Goal: Transaction & Acquisition: Book appointment/travel/reservation

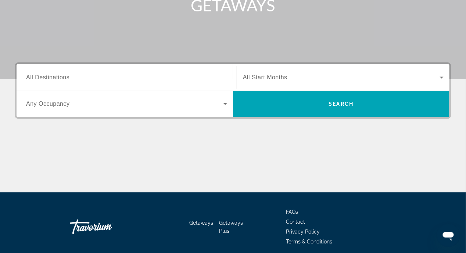
scroll to position [147, 0]
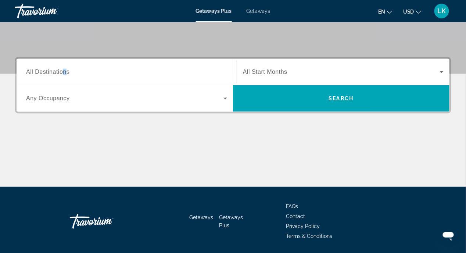
click at [65, 73] on span "All Destinations" at bounding box center [47, 72] width 43 height 6
click at [65, 73] on input "Destination All Destinations" at bounding box center [126, 72] width 201 height 9
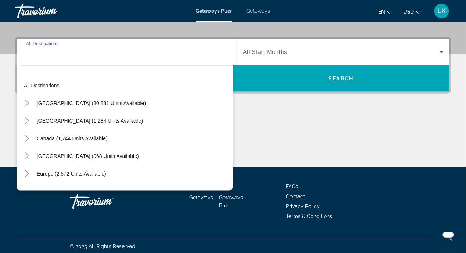
scroll to position [170, 0]
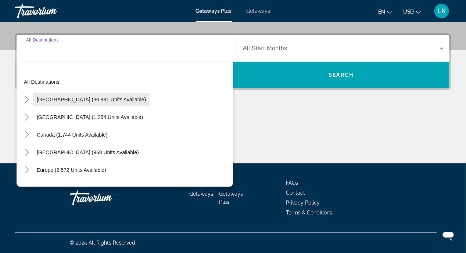
click at [76, 97] on span "United States (30,881 units available)" at bounding box center [91, 100] width 109 height 6
type input "**********"
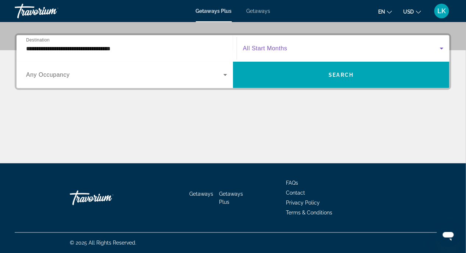
click at [443, 47] on icon "Search widget" at bounding box center [442, 48] width 9 height 9
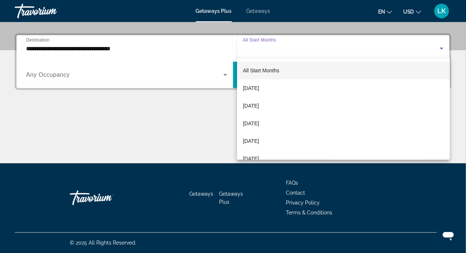
click at [195, 123] on div at bounding box center [233, 126] width 466 height 253
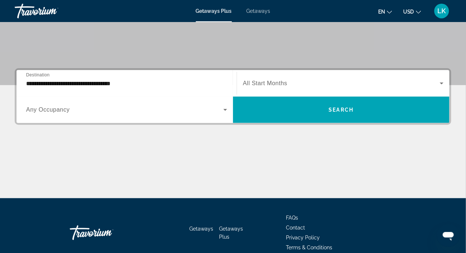
scroll to position [147, 0]
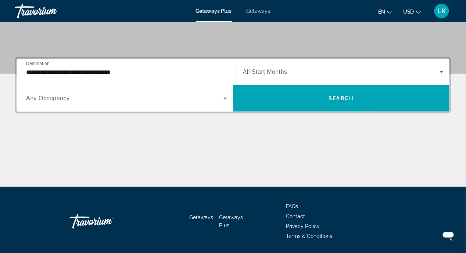
click at [258, 11] on span "Getaways" at bounding box center [259, 11] width 24 height 6
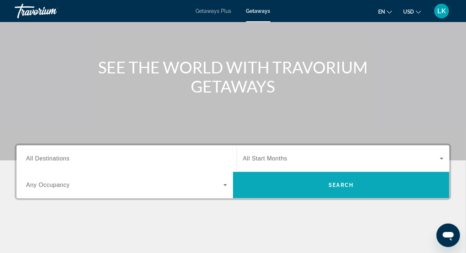
scroll to position [170, 0]
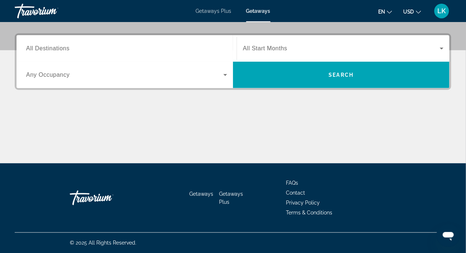
click at [208, 194] on span "Getaways" at bounding box center [202, 194] width 24 height 6
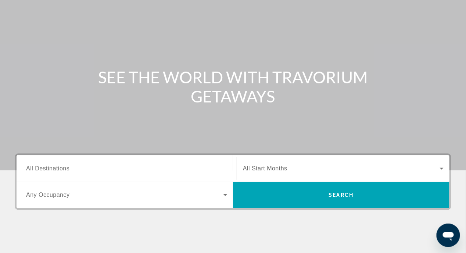
scroll to position [110, 0]
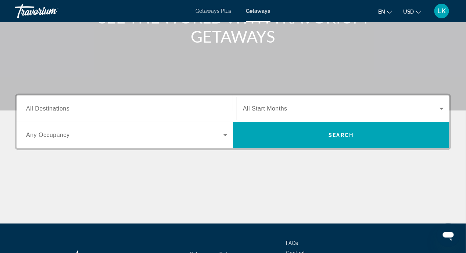
click at [58, 109] on span "All Destinations" at bounding box center [47, 109] width 43 height 6
click at [58, 109] on input "Destination All Destinations" at bounding box center [126, 109] width 201 height 9
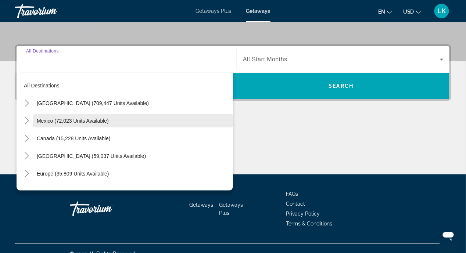
scroll to position [170, 0]
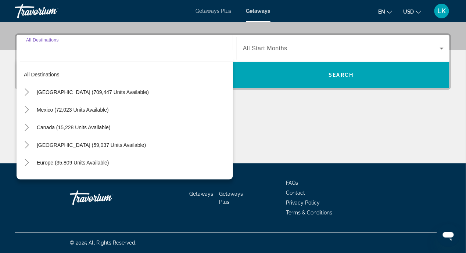
click at [67, 89] on span "United States (709,447 units available)" at bounding box center [93, 92] width 112 height 6
type input "**********"
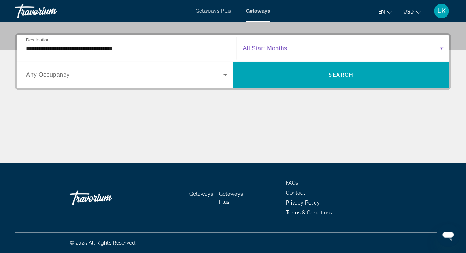
click at [441, 47] on icon "Search widget" at bounding box center [442, 48] width 9 height 9
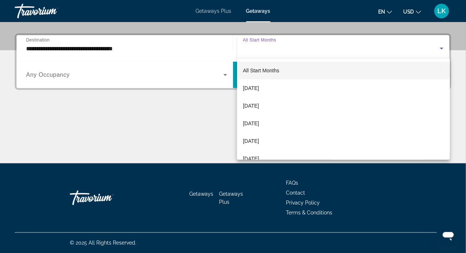
click at [183, 105] on div at bounding box center [233, 126] width 466 height 253
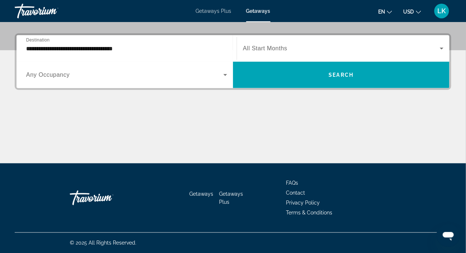
click at [205, 10] on span "Getaways Plus" at bounding box center [214, 11] width 36 height 6
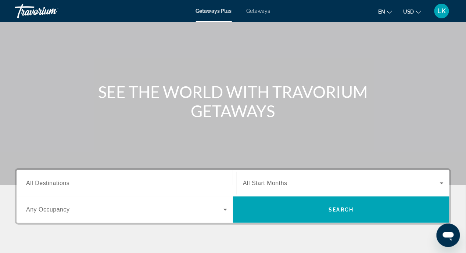
scroll to position [74, 0]
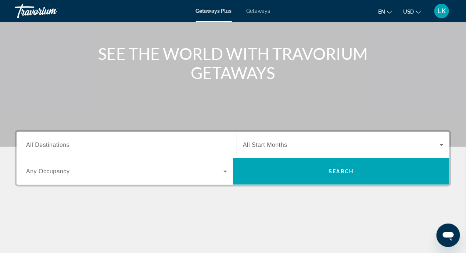
click at [43, 142] on span "All Destinations" at bounding box center [47, 145] width 43 height 6
click at [43, 142] on input "Destination All Destinations" at bounding box center [126, 145] width 201 height 9
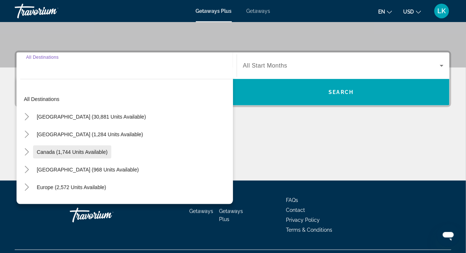
scroll to position [170, 0]
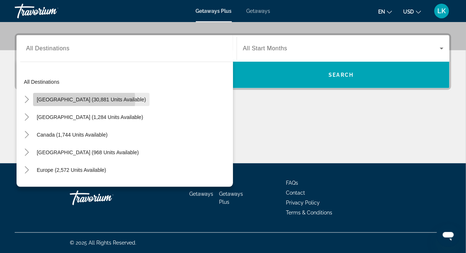
click at [84, 100] on span "United States (30,881 units available)" at bounding box center [91, 100] width 109 height 6
type input "**********"
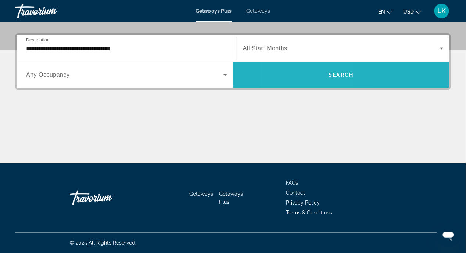
click at [309, 71] on span "Search widget" at bounding box center [341, 75] width 217 height 18
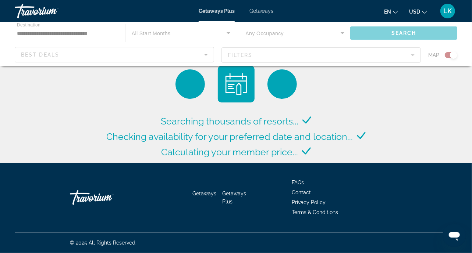
click at [339, 32] on div "Main content" at bounding box center [236, 44] width 472 height 44
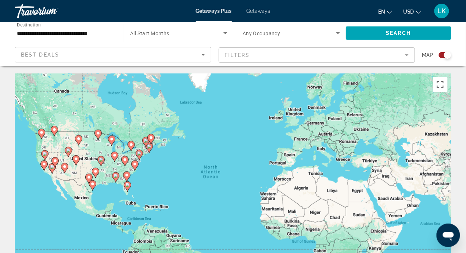
click at [227, 34] on icon "Search widget" at bounding box center [225, 33] width 9 height 9
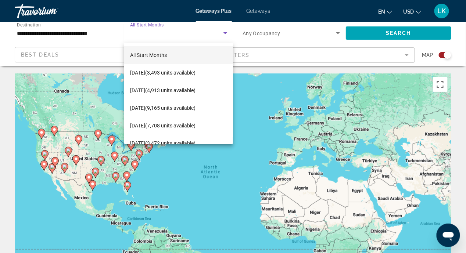
click at [337, 33] on div at bounding box center [233, 126] width 466 height 253
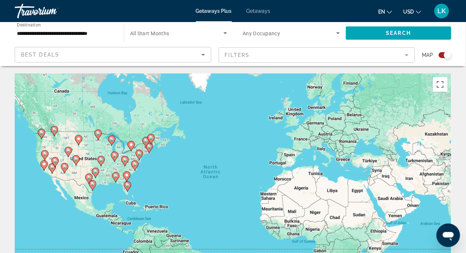
drag, startPoint x: 451, startPoint y: 55, endPoint x: 443, endPoint y: 57, distance: 7.7
click at [443, 57] on div "Search widget" at bounding box center [445, 55] width 13 height 6
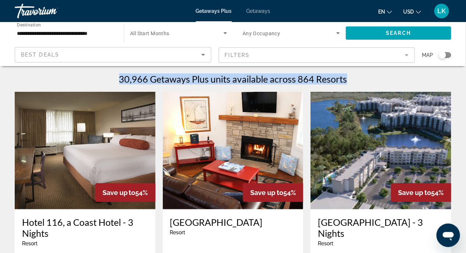
drag, startPoint x: 445, startPoint y: 55, endPoint x: 471, endPoint y: 55, distance: 26.5
click at [466, 55] on html "**********" at bounding box center [233, 126] width 466 height 253
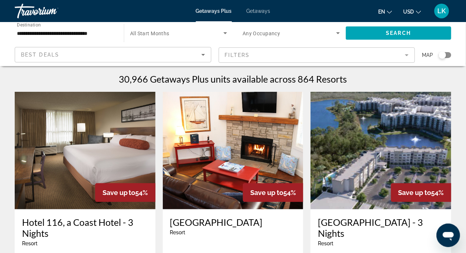
drag, startPoint x: 439, startPoint y: 54, endPoint x: 452, endPoint y: 55, distance: 12.9
click at [452, 55] on app-map-search-filters "Best Deals Filters Map" at bounding box center [233, 55] width 452 height 22
drag, startPoint x: 441, startPoint y: 56, endPoint x: 448, endPoint y: 56, distance: 7.0
click at [448, 56] on div "Search widget" at bounding box center [445, 55] width 13 height 6
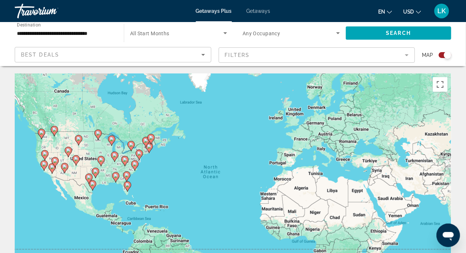
click at [408, 56] on mat-form-field "Filters" at bounding box center [317, 54] width 197 height 15
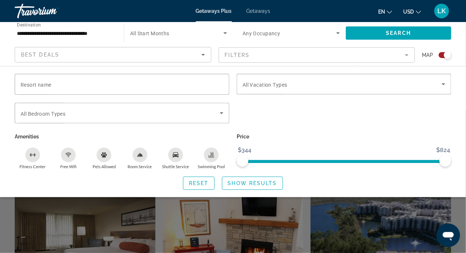
scroll to position [74, 0]
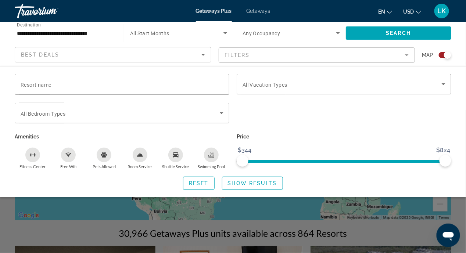
drag, startPoint x: 174, startPoint y: 228, endPoint x: 177, endPoint y: 226, distance: 4.5
click at [176, 228] on div "Search widget" at bounding box center [233, 181] width 466 height 143
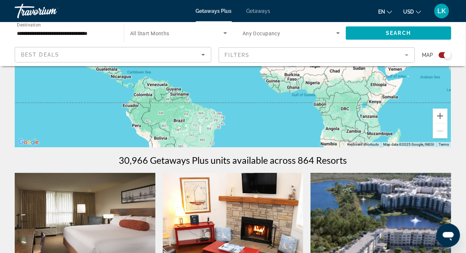
scroll to position [0, 0]
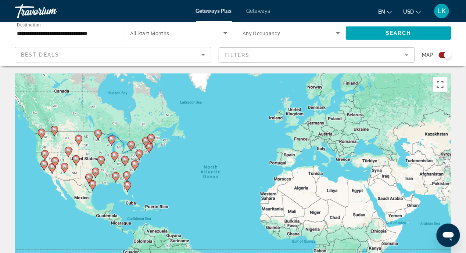
click at [60, 132] on div "To activate drag with keyboard, press Alt + Enter. Once in keyboard drag state,…" at bounding box center [233, 184] width 437 height 221
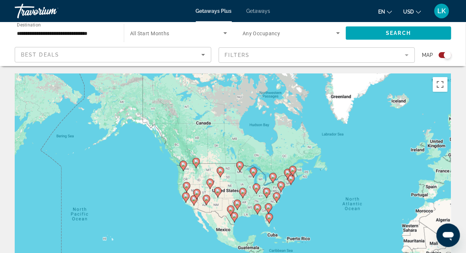
drag, startPoint x: 78, startPoint y: 130, endPoint x: 236, endPoint y: 136, distance: 157.9
click at [234, 142] on div "To activate drag with keyboard, press Alt + Enter. Once in keyboard drag state,…" at bounding box center [233, 184] width 437 height 221
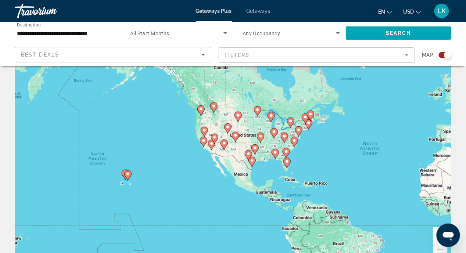
scroll to position [37, 0]
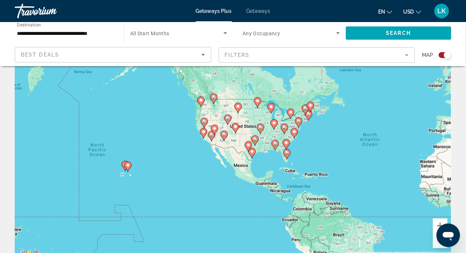
click at [126, 168] on icon "Main content" at bounding box center [128, 167] width 7 height 10
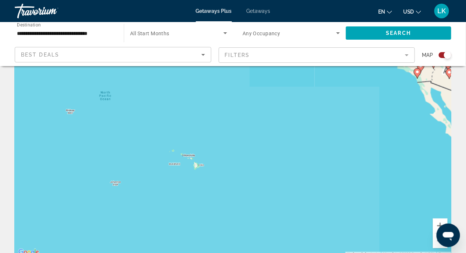
click at [127, 168] on div "To activate drag with keyboard, press Alt + Enter. Once in keyboard drag state,…" at bounding box center [233, 147] width 437 height 221
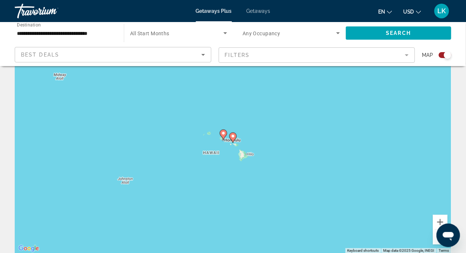
scroll to position [74, 0]
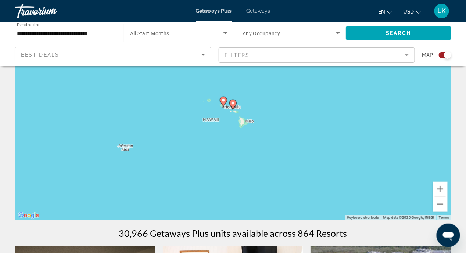
click at [233, 103] on image "Main content" at bounding box center [233, 103] width 4 height 4
type input "**********"
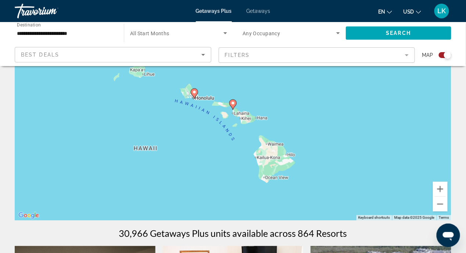
click at [196, 92] on image "Main content" at bounding box center [194, 92] width 4 height 4
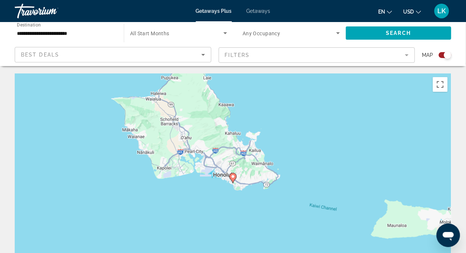
scroll to position [37, 0]
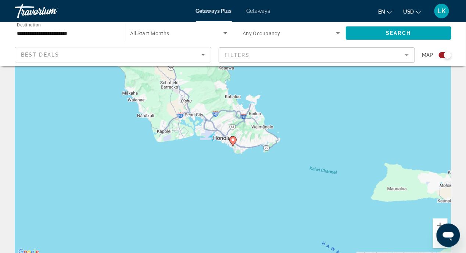
click at [336, 201] on div "To activate drag with keyboard, press Alt + Enter. Once in keyboard drag state,…" at bounding box center [233, 147] width 437 height 221
click at [349, 186] on div "To activate drag with keyboard, press Alt + Enter. Once in keyboard drag state,…" at bounding box center [233, 147] width 437 height 221
click at [441, 229] on div "Open messaging window" at bounding box center [448, 235] width 22 height 22
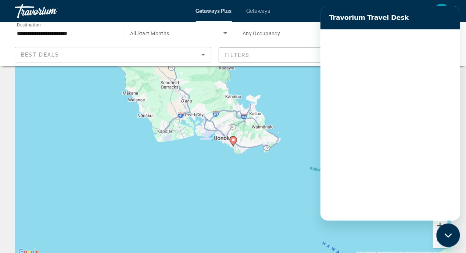
scroll to position [0, 0]
click at [425, 232] on div "To activate drag with keyboard, press Alt + Enter. Once in keyboard drag state,…" at bounding box center [233, 147] width 437 height 221
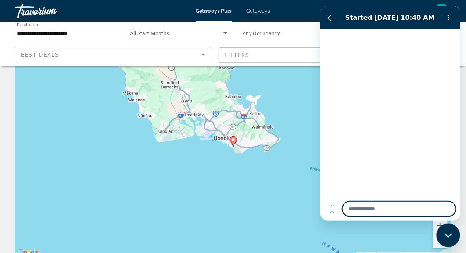
type textarea "*"
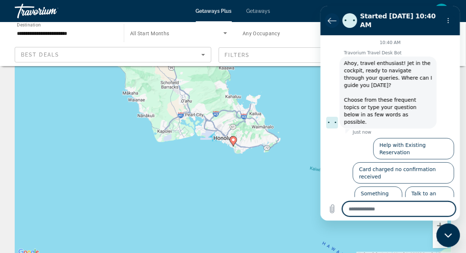
click at [335, 16] on icon "Back to the conversation list" at bounding box center [332, 20] width 9 height 9
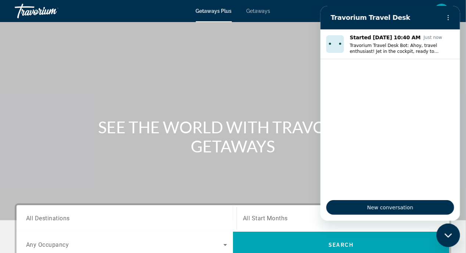
click at [445, 235] on icon "Close messaging window" at bounding box center [449, 235] width 8 height 5
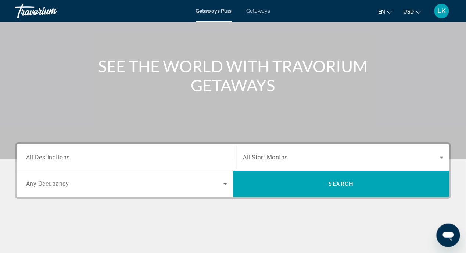
scroll to position [110, 0]
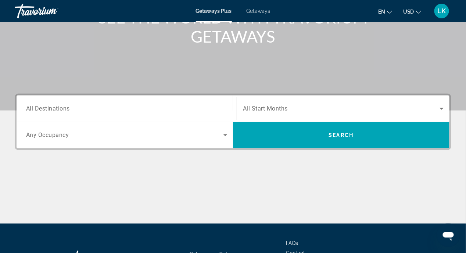
click at [222, 110] on input "Destination All Destinations" at bounding box center [126, 109] width 201 height 9
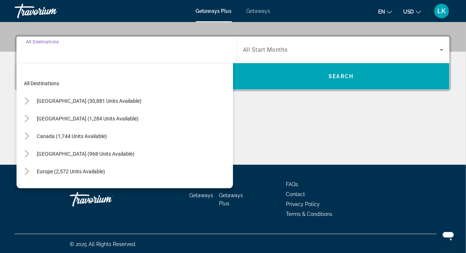
scroll to position [170, 0]
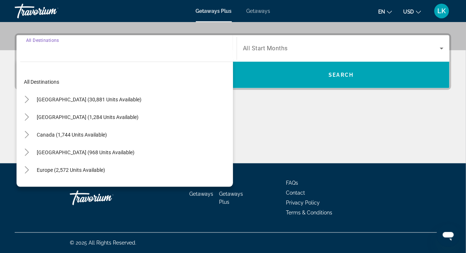
click at [97, 103] on span "Search widget" at bounding box center [89, 100] width 112 height 18
type input "**********"
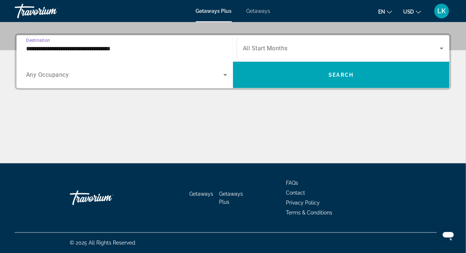
scroll to position [97, 0]
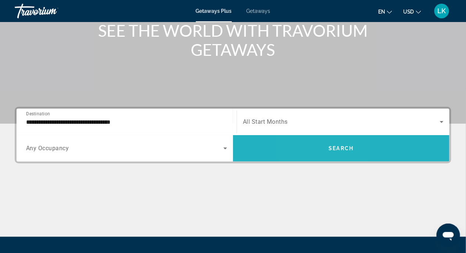
click at [317, 147] on span "Search widget" at bounding box center [341, 149] width 217 height 18
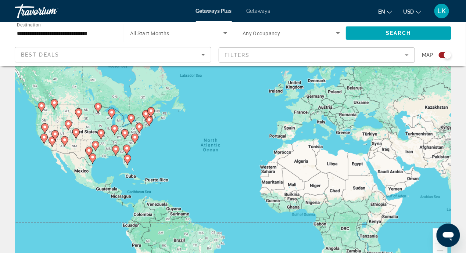
scroll to position [37, 0]
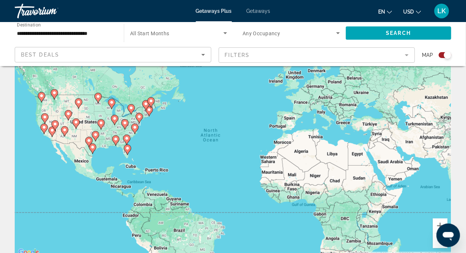
click at [260, 11] on span "Getaways" at bounding box center [259, 11] width 24 height 6
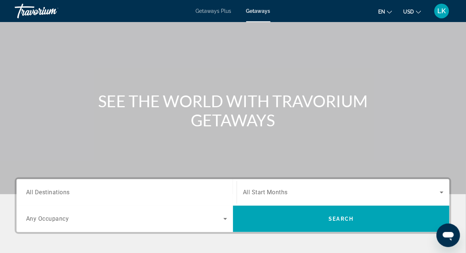
scroll to position [74, 0]
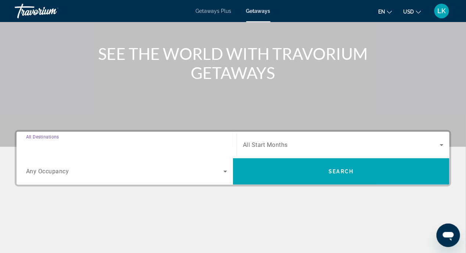
click at [78, 147] on input "Destination All Destinations" at bounding box center [126, 145] width 201 height 9
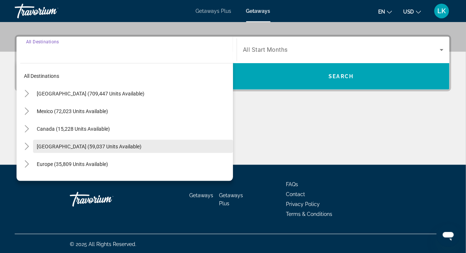
scroll to position [170, 0]
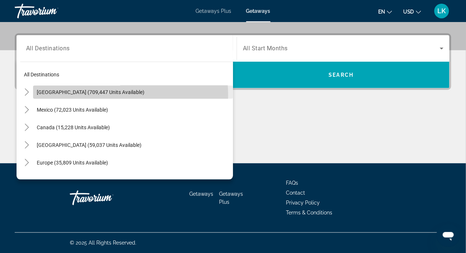
click at [81, 95] on span "Search widget" at bounding box center [133, 92] width 200 height 18
type input "**********"
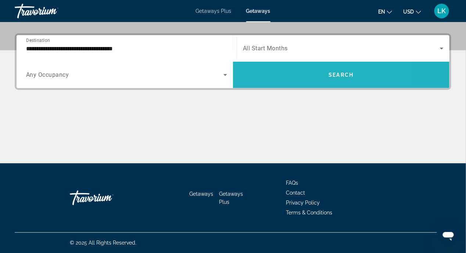
click at [292, 78] on span "Search widget" at bounding box center [341, 75] width 217 height 18
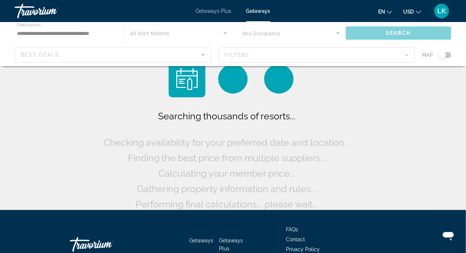
click at [224, 31] on div "Main content" at bounding box center [233, 44] width 466 height 44
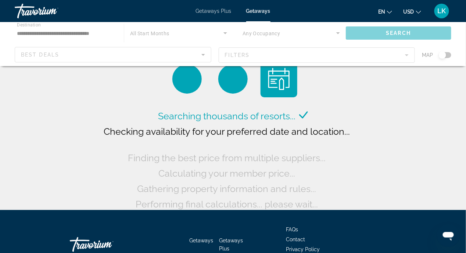
click at [339, 34] on div "Main content" at bounding box center [233, 44] width 466 height 44
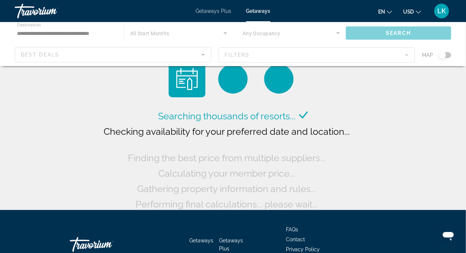
click at [339, 31] on div "Main content" at bounding box center [233, 44] width 466 height 44
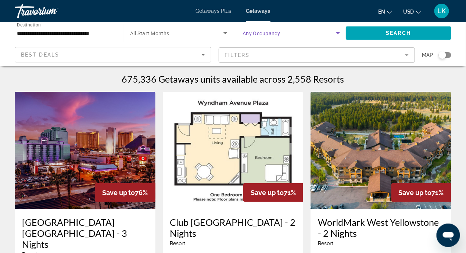
click at [340, 33] on icon "Search widget" at bounding box center [338, 33] width 9 height 9
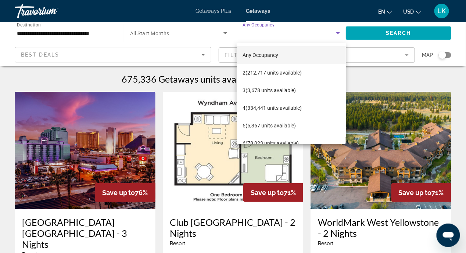
click at [286, 53] on mat-option "Any Occupancy" at bounding box center [291, 55] width 109 height 18
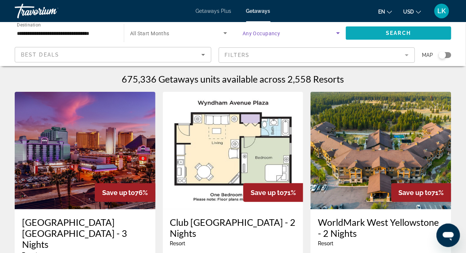
click at [406, 31] on span "Search" at bounding box center [398, 33] width 25 height 6
click at [407, 53] on mat-form-field "Filters" at bounding box center [317, 54] width 197 height 15
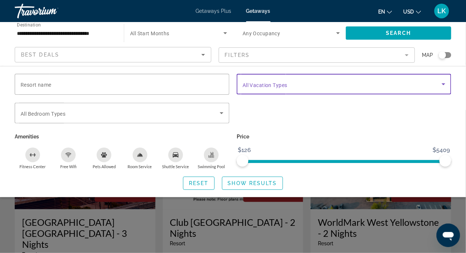
click at [443, 83] on icon "Search widget" at bounding box center [443, 84] width 9 height 9
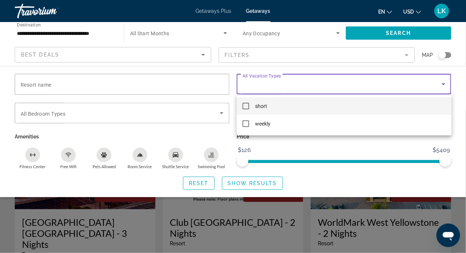
click at [378, 154] on div at bounding box center [233, 126] width 466 height 253
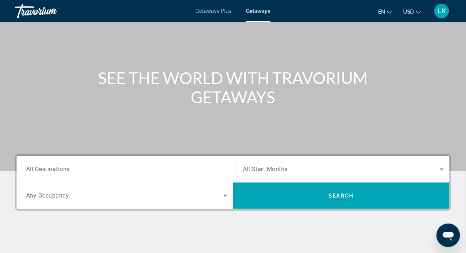
scroll to position [110, 0]
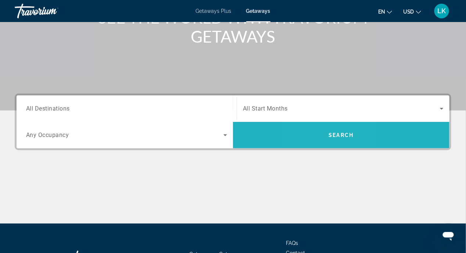
click at [320, 142] on span "Search widget" at bounding box center [341, 135] width 217 height 18
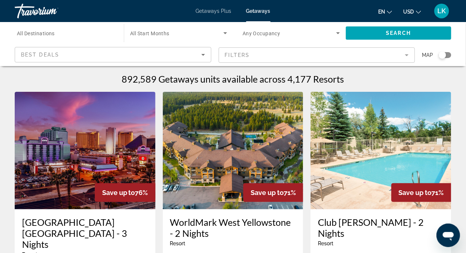
click at [409, 56] on mat-form-field "Filters" at bounding box center [317, 54] width 197 height 15
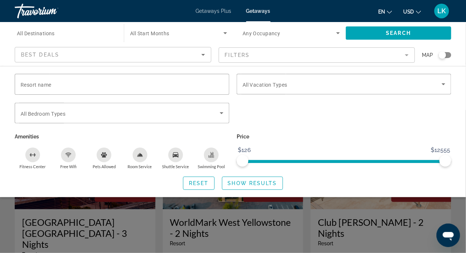
drag, startPoint x: 425, startPoint y: 54, endPoint x: 431, endPoint y: 53, distance: 5.9
click at [426, 54] on span "Map" at bounding box center [428, 55] width 11 height 10
click at [441, 53] on div "Search widget" at bounding box center [442, 54] width 7 height 7
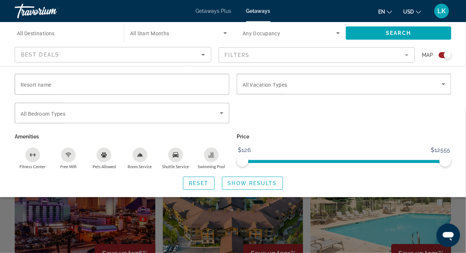
scroll to position [184, 0]
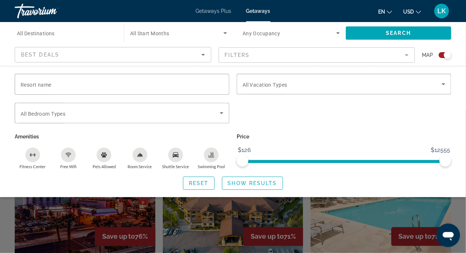
drag, startPoint x: 265, startPoint y: 226, endPoint x: 268, endPoint y: 223, distance: 4.4
click at [265, 226] on div "Search widget" at bounding box center [233, 181] width 466 height 143
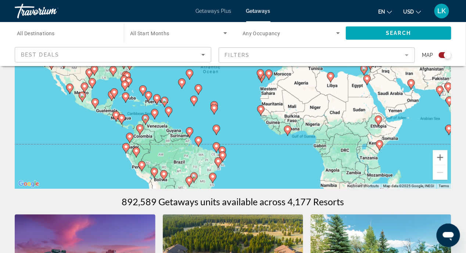
scroll to position [37, 0]
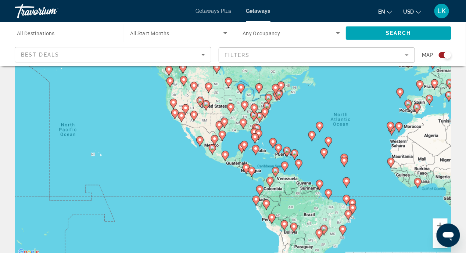
drag, startPoint x: 78, startPoint y: 131, endPoint x: 207, endPoint y: 115, distance: 130.4
click at [207, 115] on div "To activate drag with keyboard, press Alt + Enter. Once in keyboard drag state,…" at bounding box center [233, 147] width 437 height 221
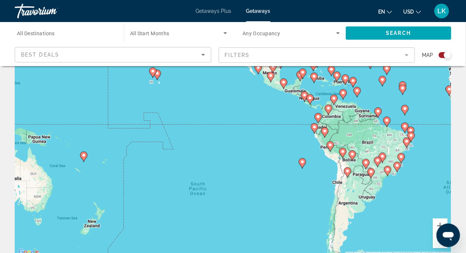
drag, startPoint x: 153, startPoint y: 161, endPoint x: 211, endPoint y: 89, distance: 92.6
click at [211, 89] on div "To activate drag with keyboard, press Alt + Enter. Once in keyboard drag state,…" at bounding box center [233, 147] width 437 height 221
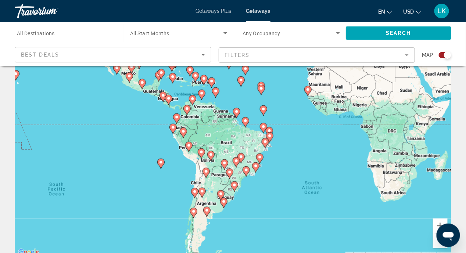
drag, startPoint x: 140, startPoint y: 183, endPoint x: -1, endPoint y: 184, distance: 141.6
click at [0, 184] on html "Skip to main content Getaways Plus Getaways en English Español Français Italian…" at bounding box center [233, 89] width 466 height 253
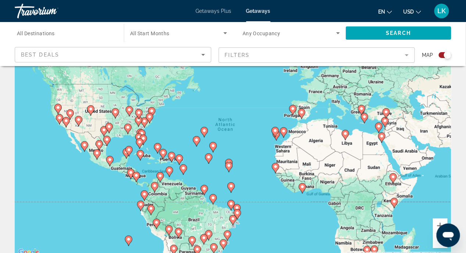
drag, startPoint x: 191, startPoint y: 120, endPoint x: 158, endPoint y: 196, distance: 82.7
click at [158, 199] on div "To activate drag with keyboard, press Alt + Enter. Once in keyboard drag state,…" at bounding box center [233, 147] width 437 height 221
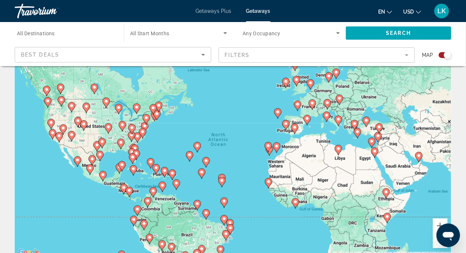
drag, startPoint x: 206, startPoint y: 129, endPoint x: 199, endPoint y: 145, distance: 17.3
click at [199, 145] on image "Main content" at bounding box center [197, 146] width 4 height 4
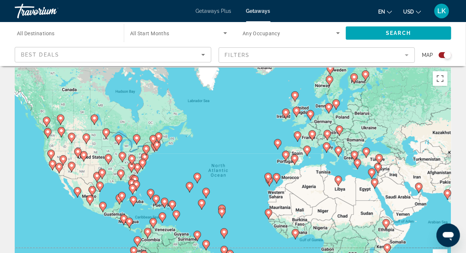
scroll to position [0, 0]
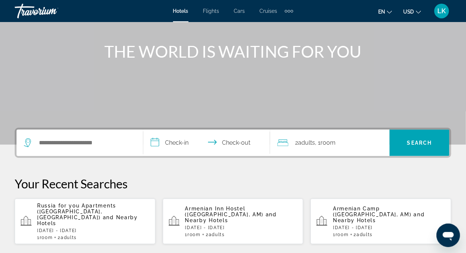
scroll to position [147, 0]
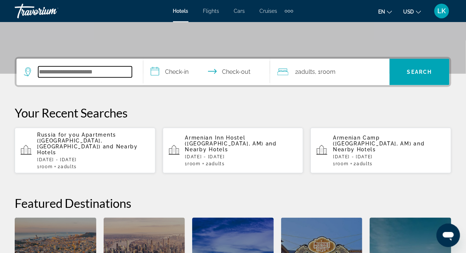
click at [65, 71] on input "Search widget" at bounding box center [85, 72] width 94 height 11
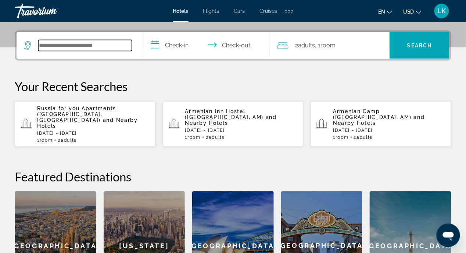
scroll to position [179, 0]
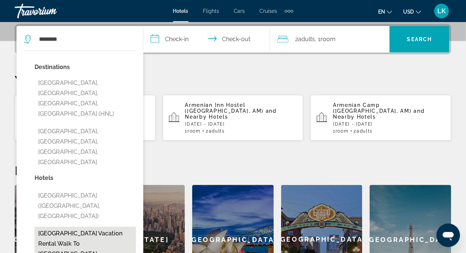
type input "**********"
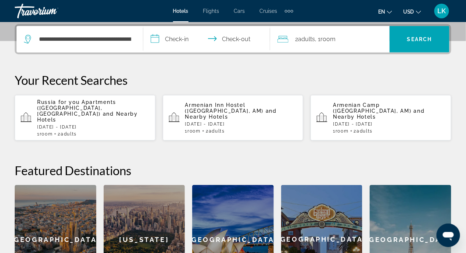
click at [156, 38] on input "**********" at bounding box center [208, 40] width 130 height 29
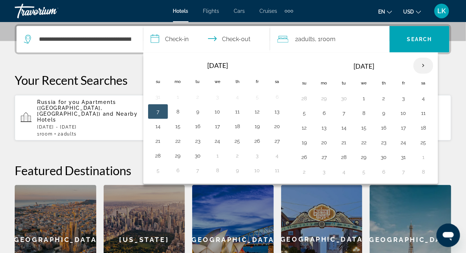
click at [421, 64] on th "Next month" at bounding box center [424, 66] width 20 height 16
click at [213, 124] on button "12" at bounding box center [218, 128] width 12 height 10
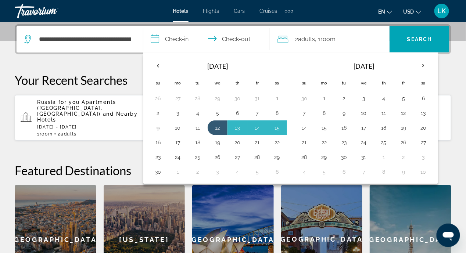
click at [158, 139] on button "16" at bounding box center [158, 143] width 12 height 10
type input "**********"
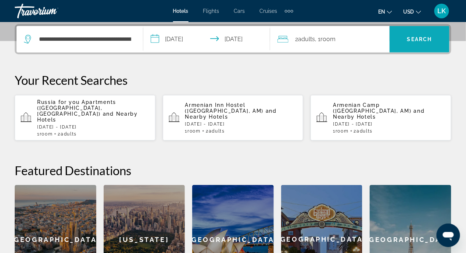
click at [424, 38] on span "Search" at bounding box center [419, 39] width 25 height 6
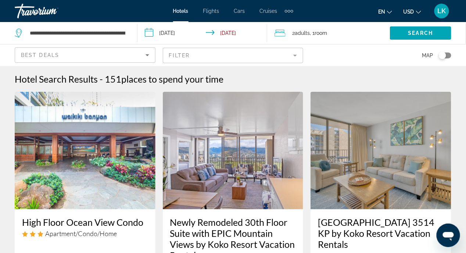
click at [24, 31] on div "**********" at bounding box center [70, 33] width 111 height 11
click at [118, 32] on input "**********" at bounding box center [77, 33] width 97 height 11
click at [137, 39] on app-destination-search "**********" at bounding box center [69, 33] width 138 height 22
click at [131, 40] on app-destination-search "**********" at bounding box center [69, 33] width 138 height 22
click at [19, 35] on icon "Search widget" at bounding box center [18, 33] width 7 height 9
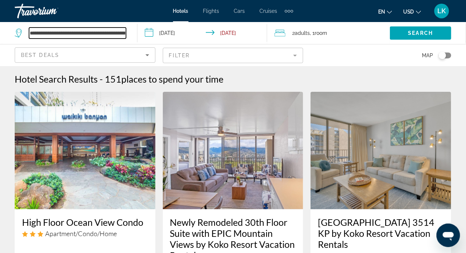
drag, startPoint x: 66, startPoint y: 33, endPoint x: 70, endPoint y: 33, distance: 4.0
click at [66, 33] on input "**********" at bounding box center [77, 33] width 97 height 11
